Goal: Transaction & Acquisition: Obtain resource

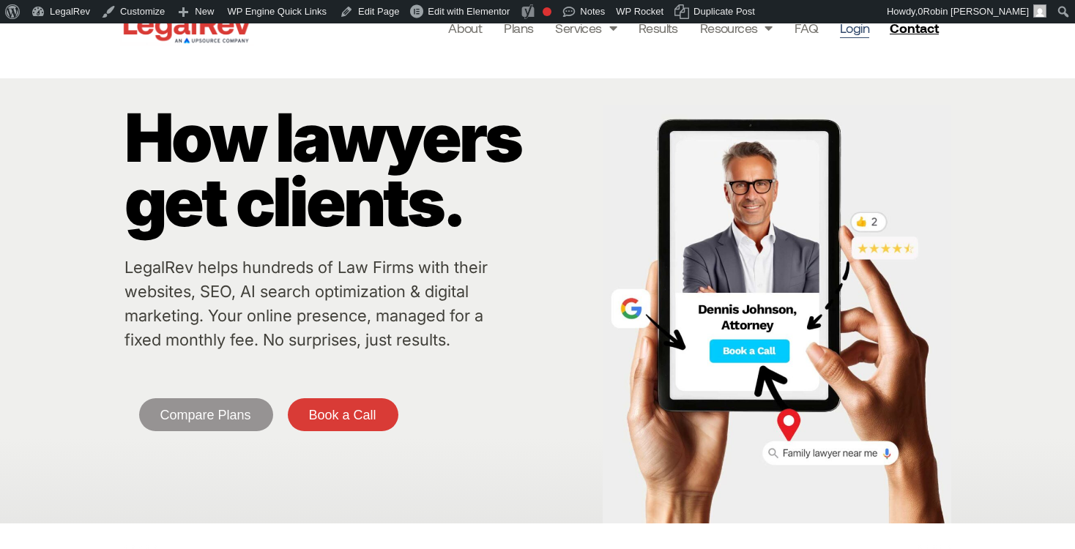
click at [858, 34] on link "Login" at bounding box center [854, 28] width 29 height 21
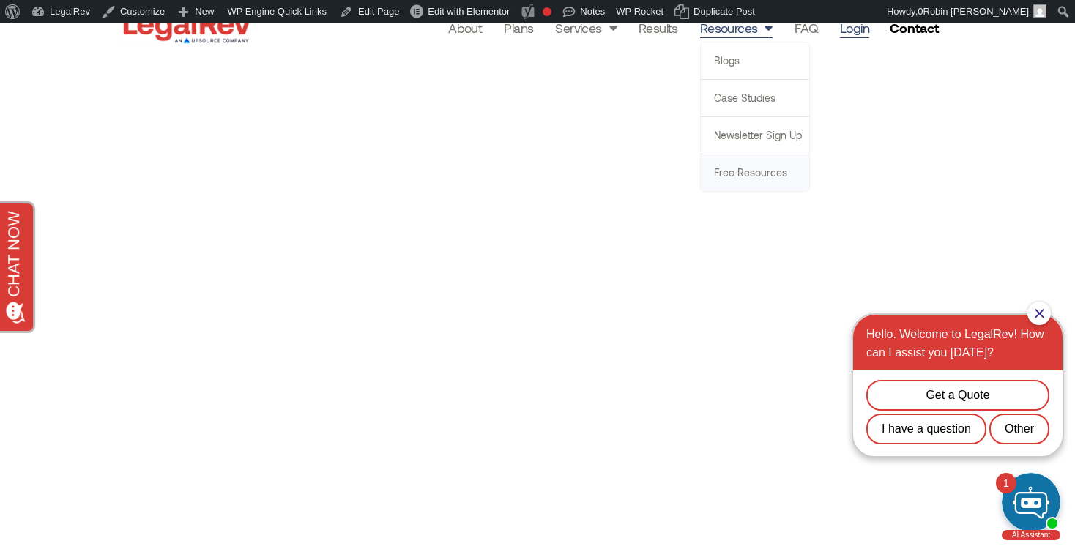
click at [761, 174] on link "Free Resources" at bounding box center [755, 173] width 108 height 37
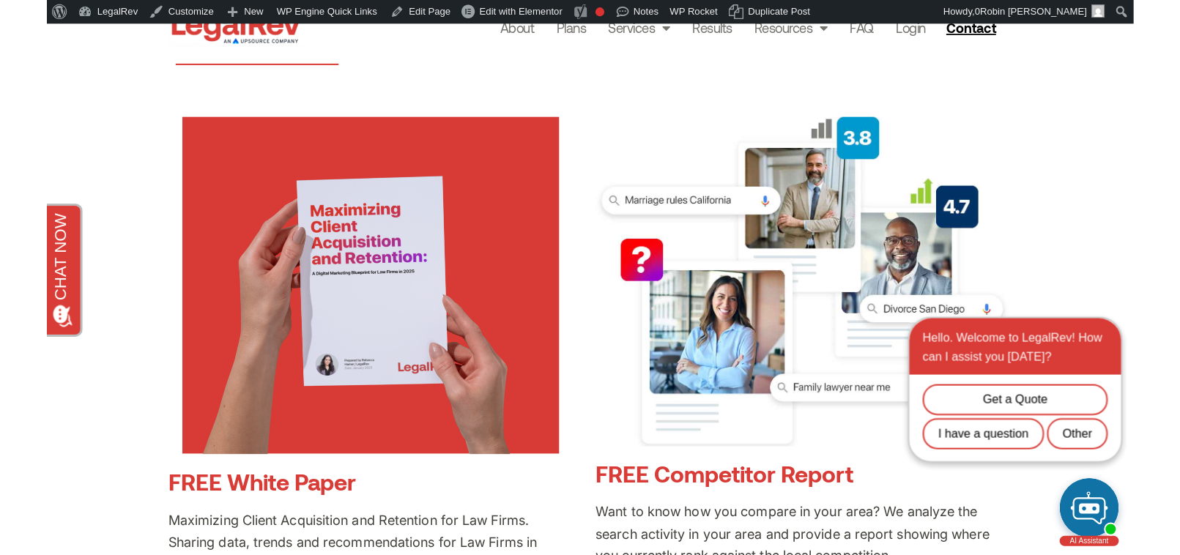
scroll to position [417, 0]
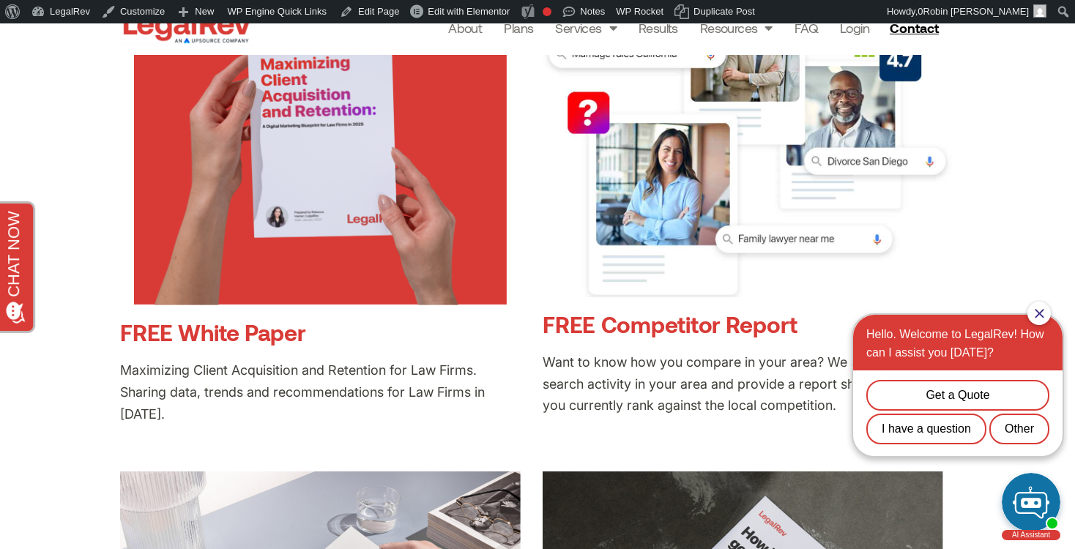
click at [183, 327] on link "FREE White Paper" at bounding box center [212, 332] width 185 height 27
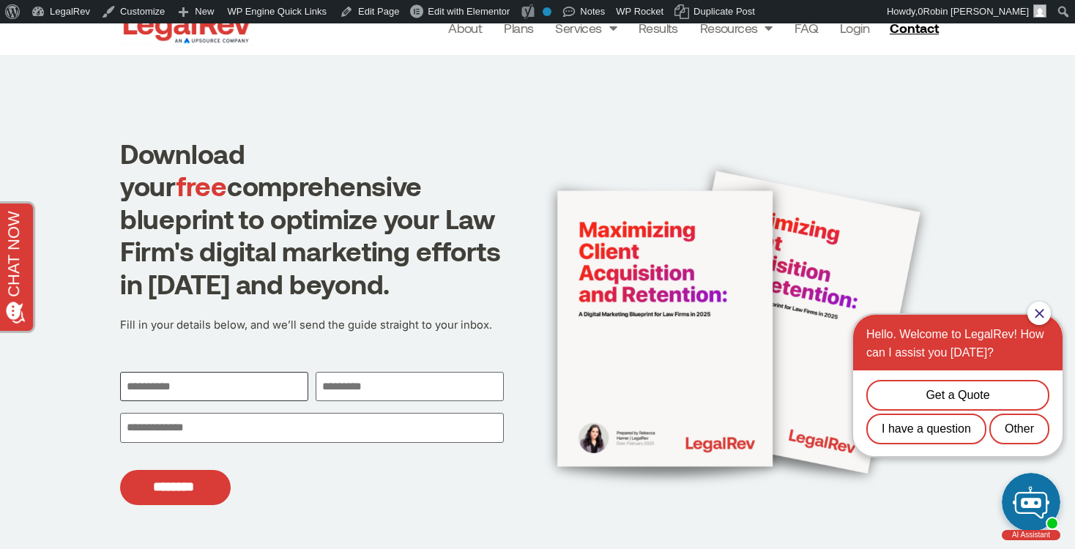
scroll to position [3, 0]
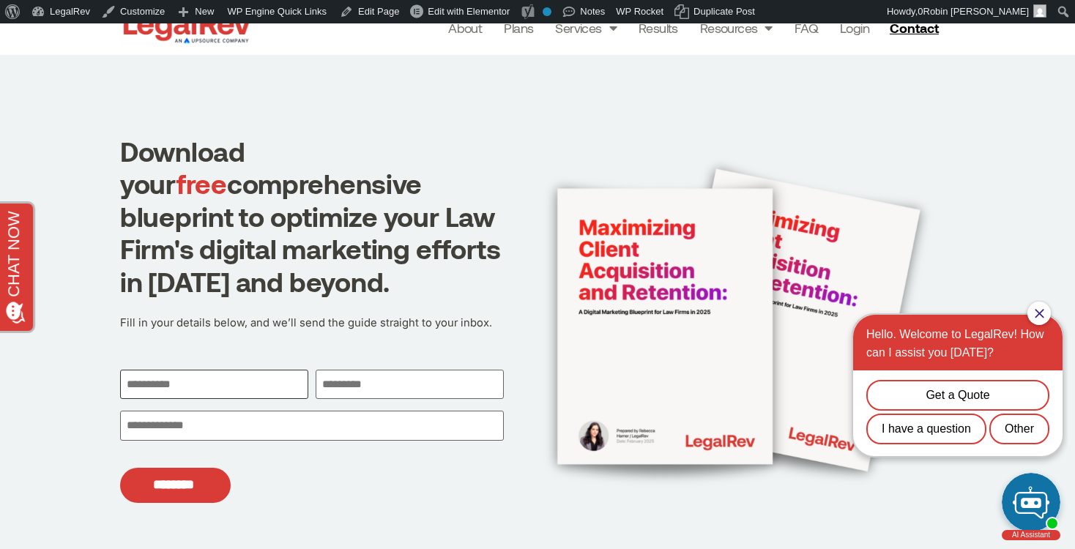
drag, startPoint x: 254, startPoint y: 379, endPoint x: 277, endPoint y: 380, distance: 22.7
click at [254, 379] on input "First" at bounding box center [214, 385] width 188 height 30
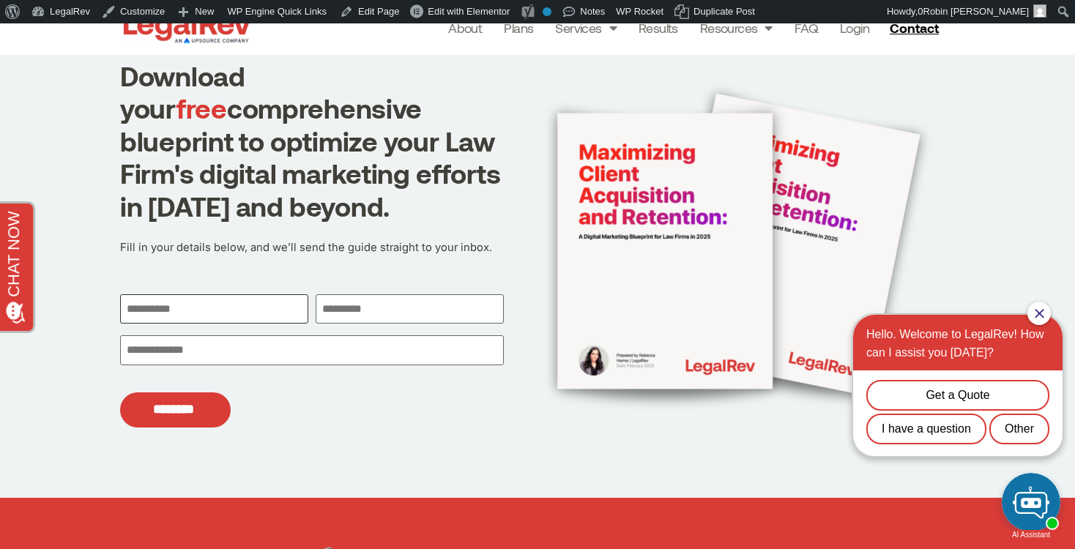
scroll to position [78, 0]
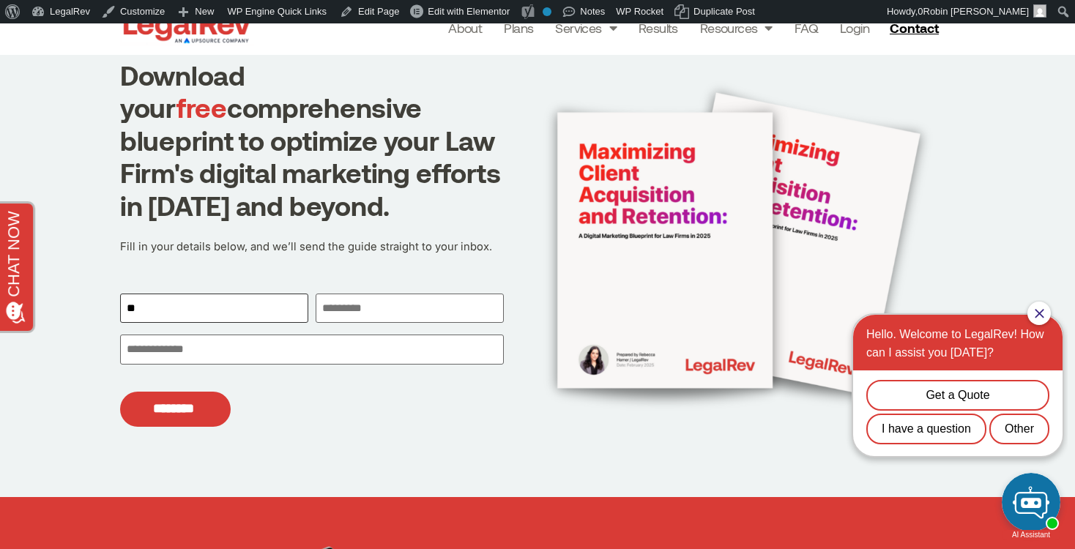
type input "*"
click at [325, 346] on input "Email (Required)" at bounding box center [312, 350] width 384 height 30
type input "*"
type input "**********"
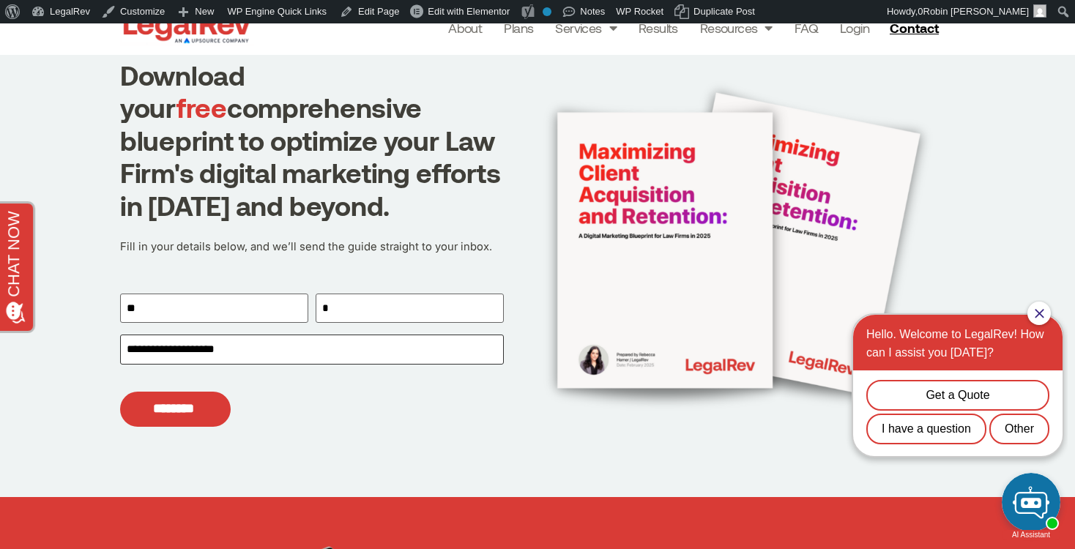
click at [120, 392] on input "********" at bounding box center [175, 410] width 111 height 36
